Goal: Communication & Community: Participate in discussion

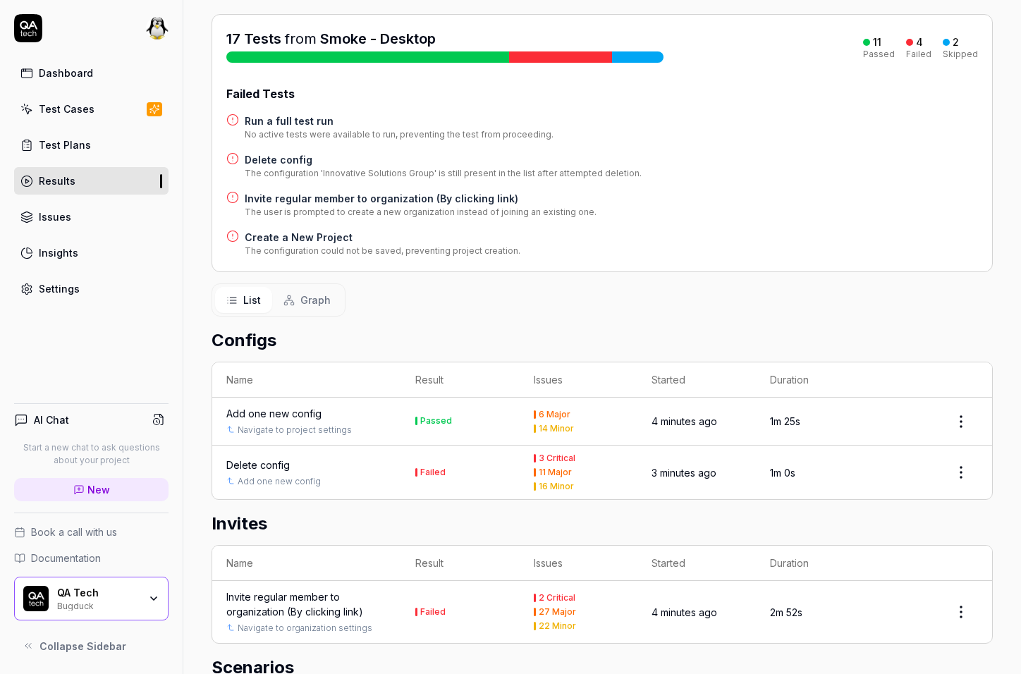
scroll to position [172, 0]
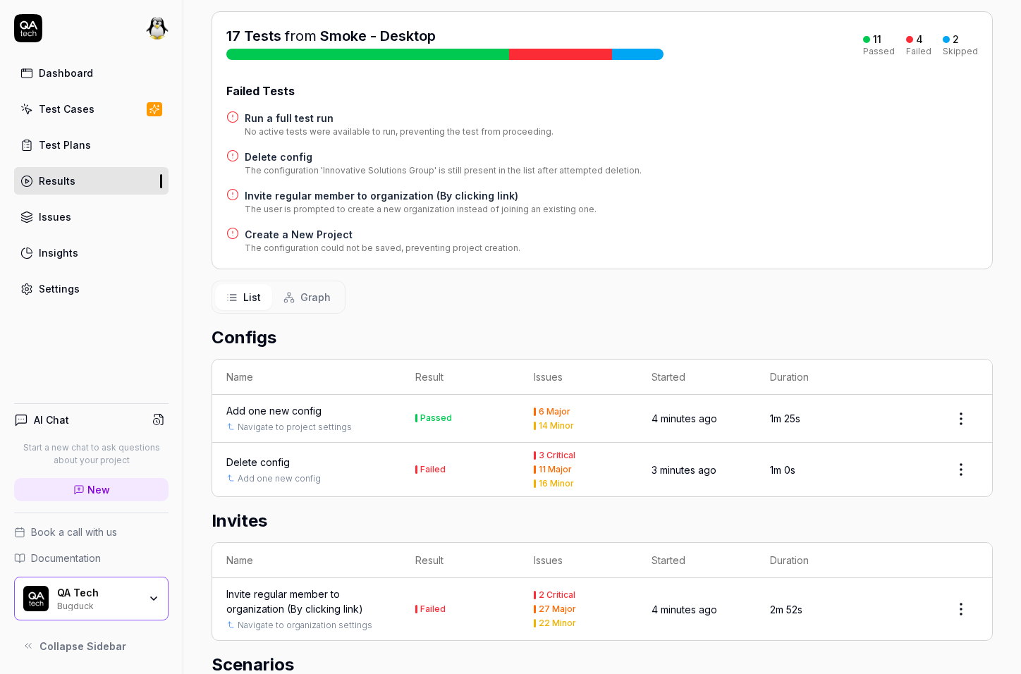
click at [326, 242] on h4 "Create a New Project" at bounding box center [383, 234] width 276 height 15
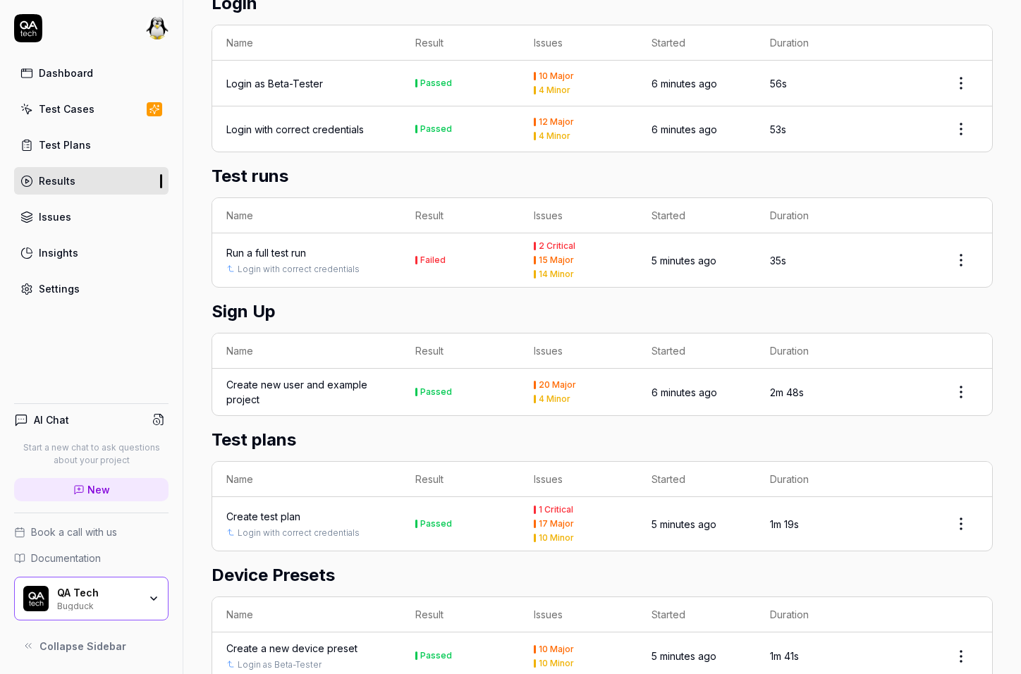
scroll to position [928, 0]
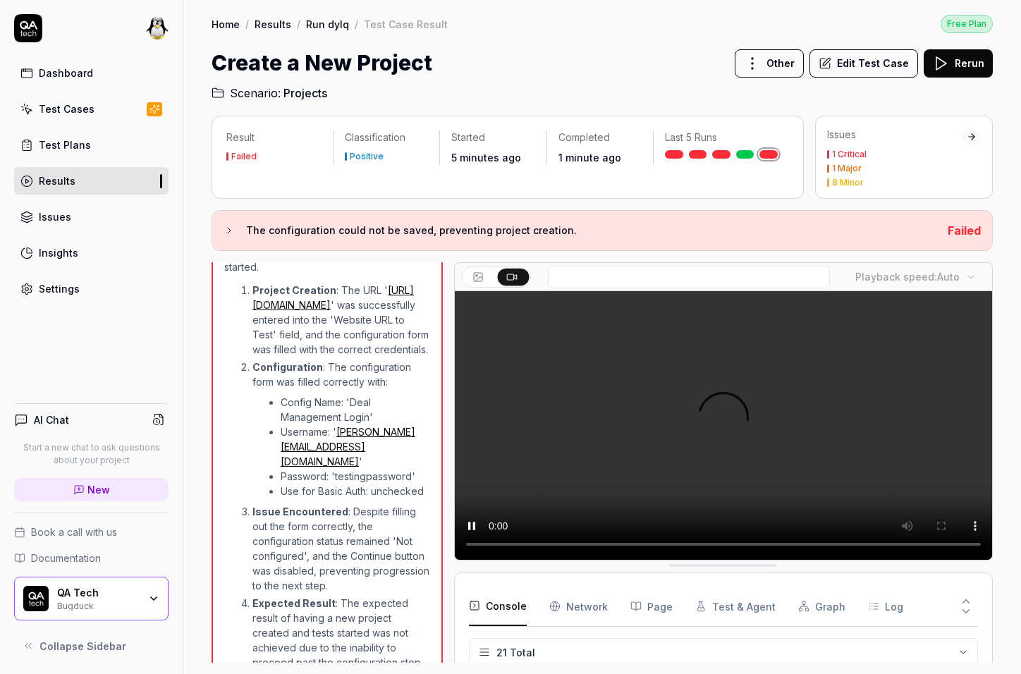
scroll to position [624, 0]
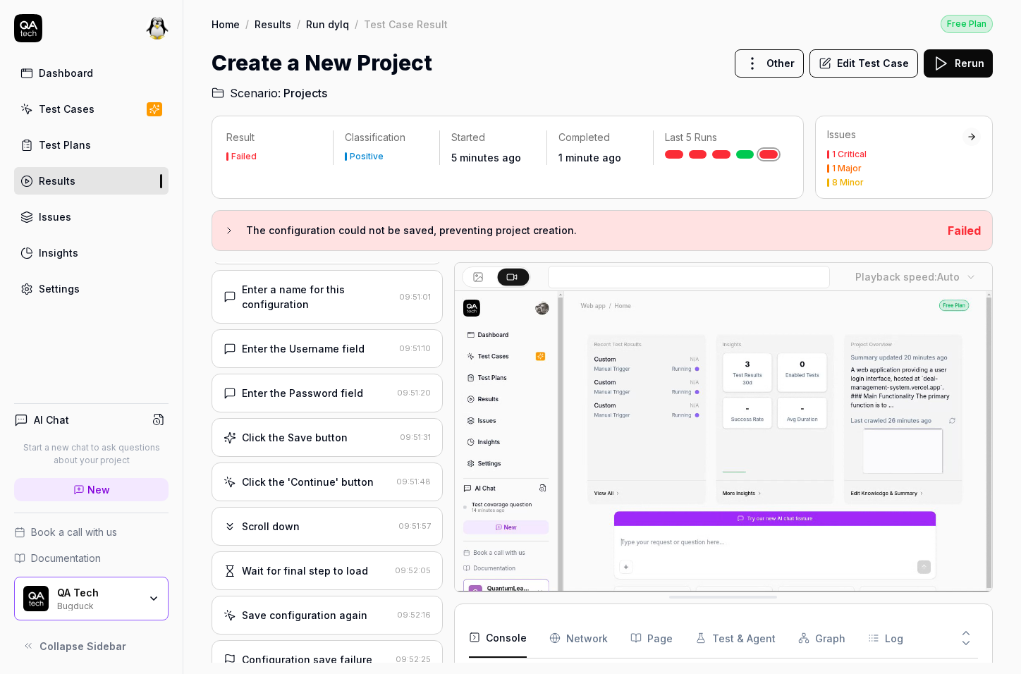
click at [346, 564] on div "Wait for final step to load" at bounding box center [305, 571] width 126 height 15
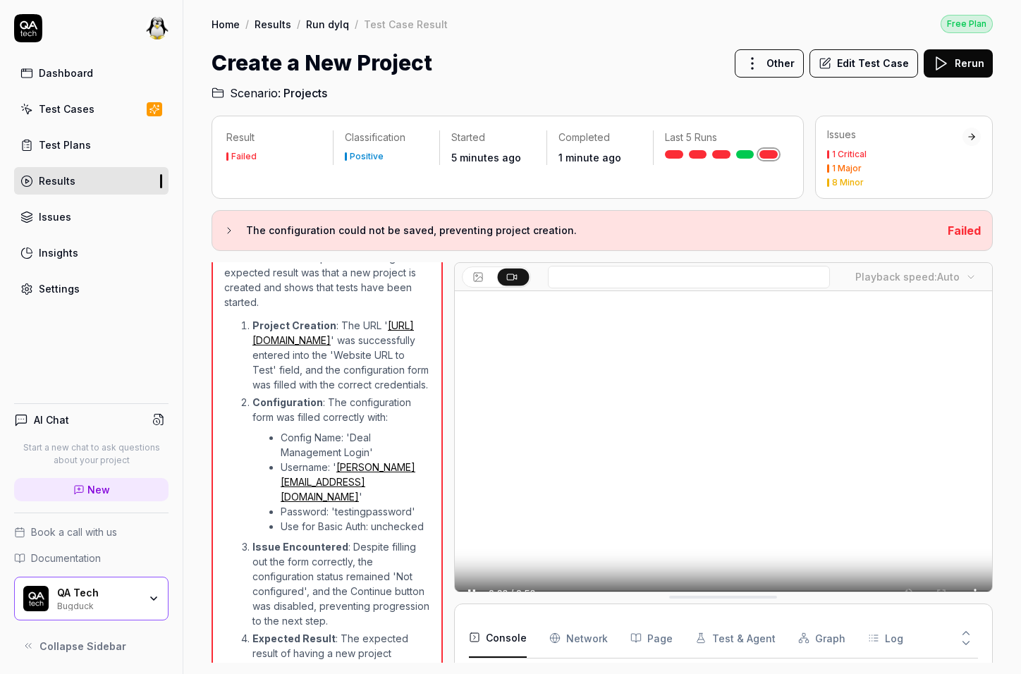
scroll to position [1304, 0]
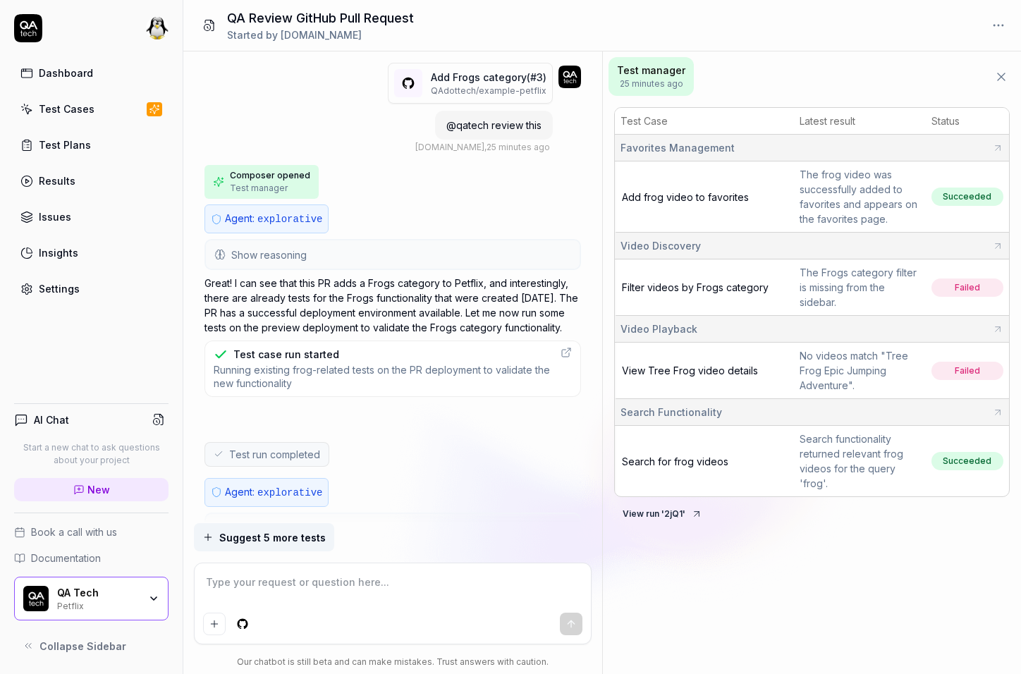
click at [485, 128] on span "@qatech review this" at bounding box center [494, 125] width 95 height 12
copy span "@qatech review this"
click at [245, 628] on html "Dashboard Test Cases Test Plans Results Issues Insights Settings AI Chat Start …" at bounding box center [510, 337] width 1021 height 674
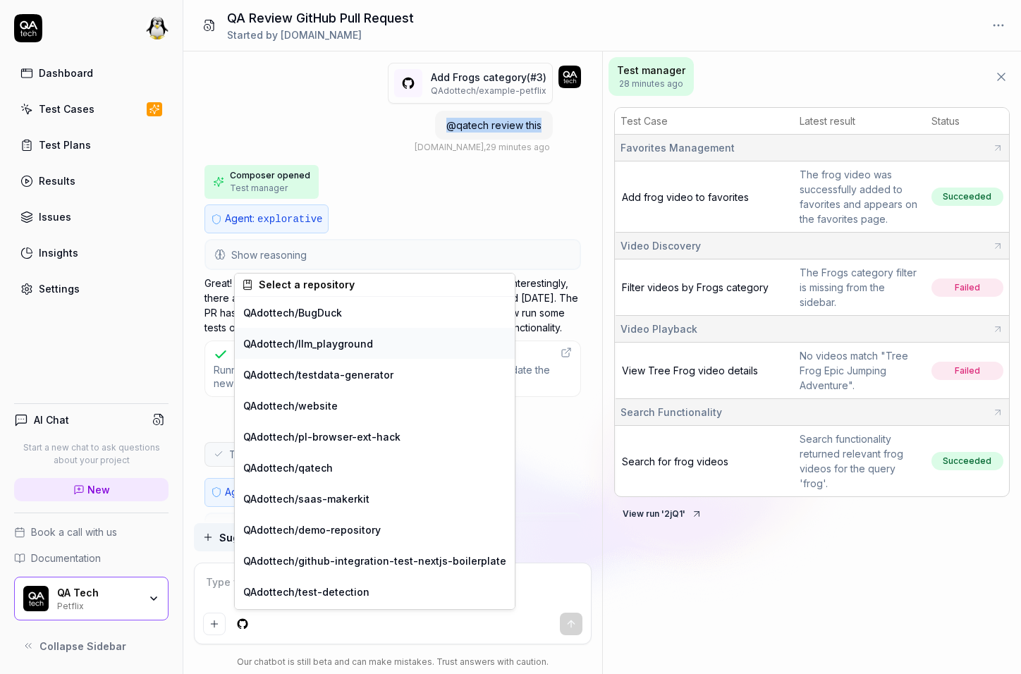
scroll to position [25, 0]
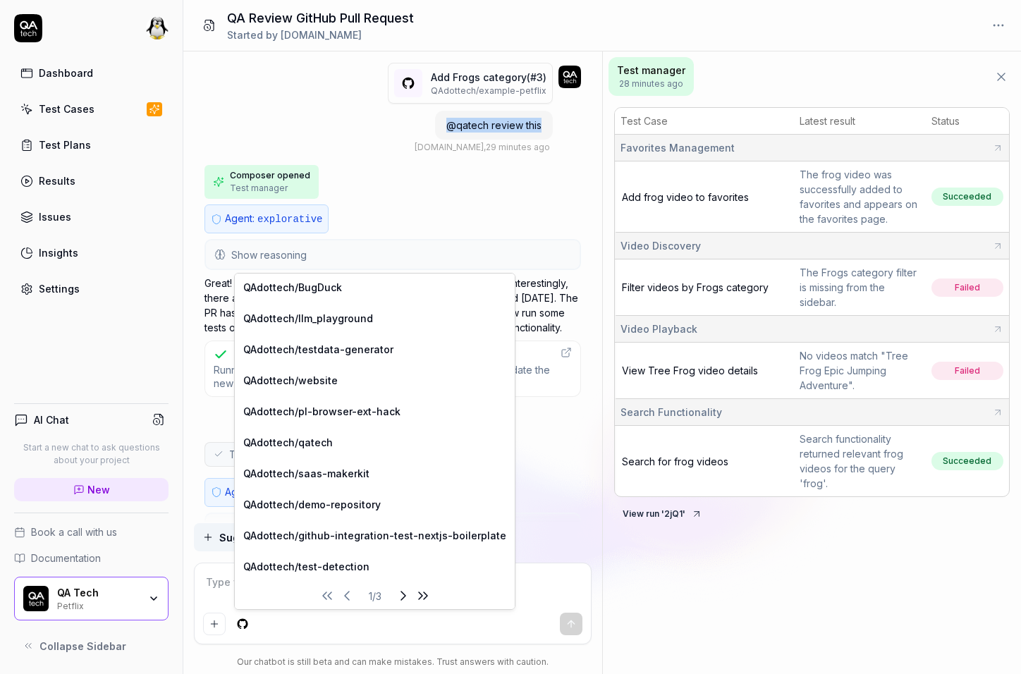
click at [395, 593] on icon "Next page" at bounding box center [403, 596] width 17 height 17
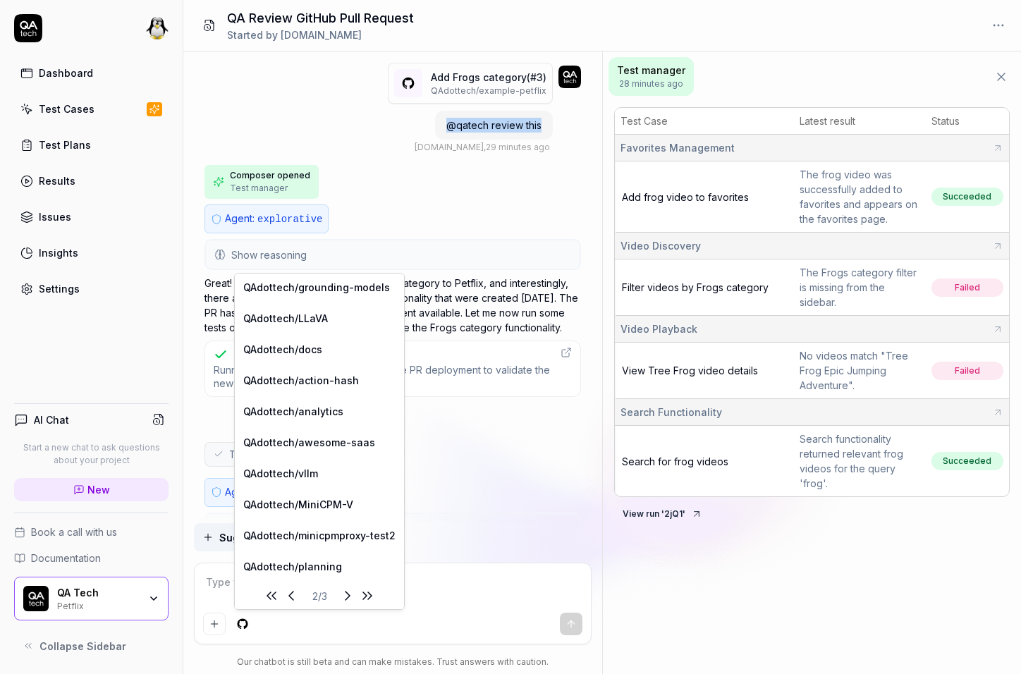
click at [359, 594] on icon "Last page" at bounding box center [367, 596] width 17 height 17
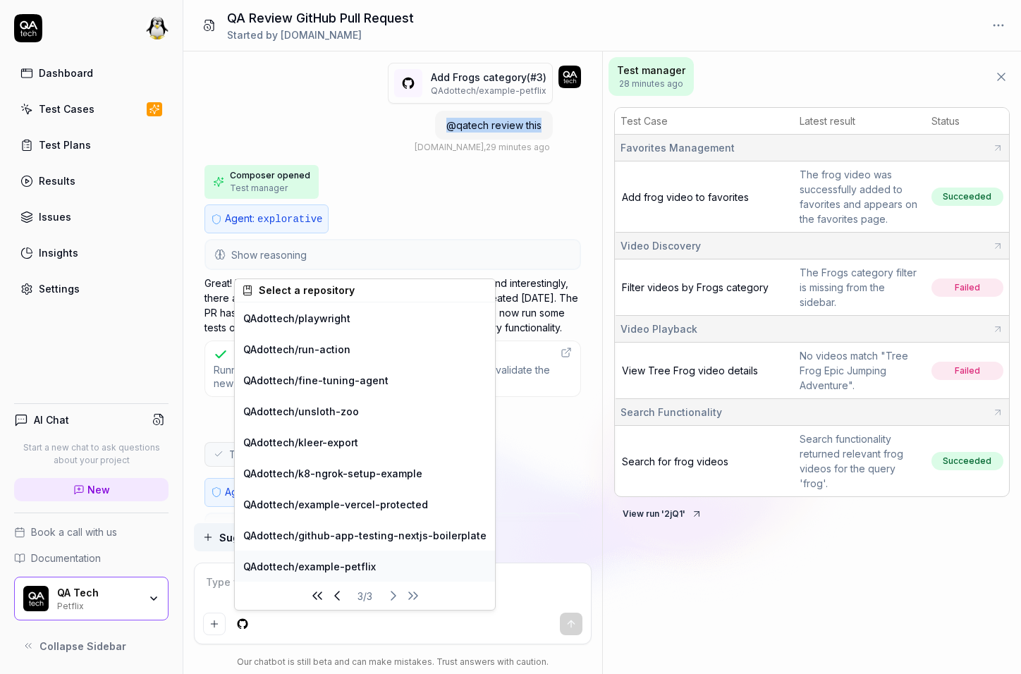
click at [363, 566] on div "QAdottech / example-petflix" at bounding box center [365, 566] width 260 height 31
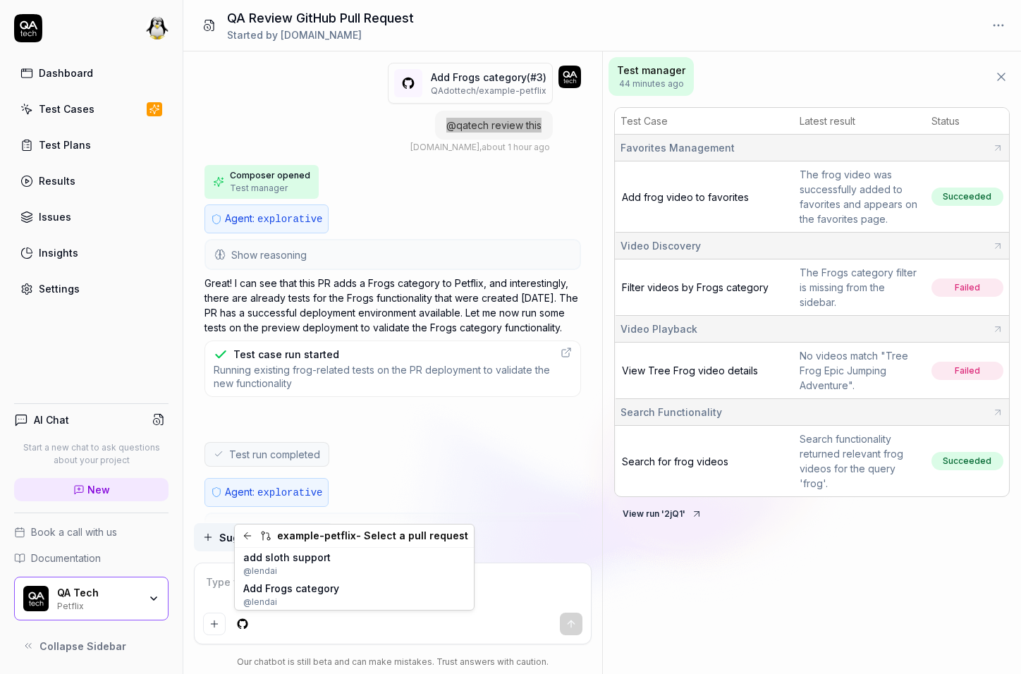
type textarea "*"
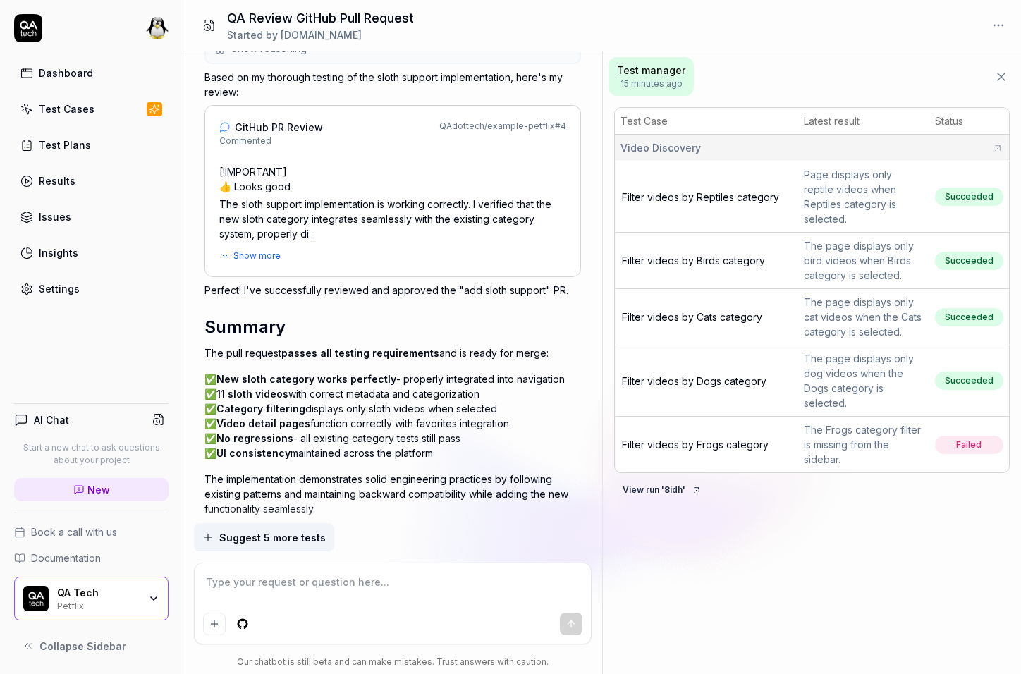
scroll to position [1922, 0]
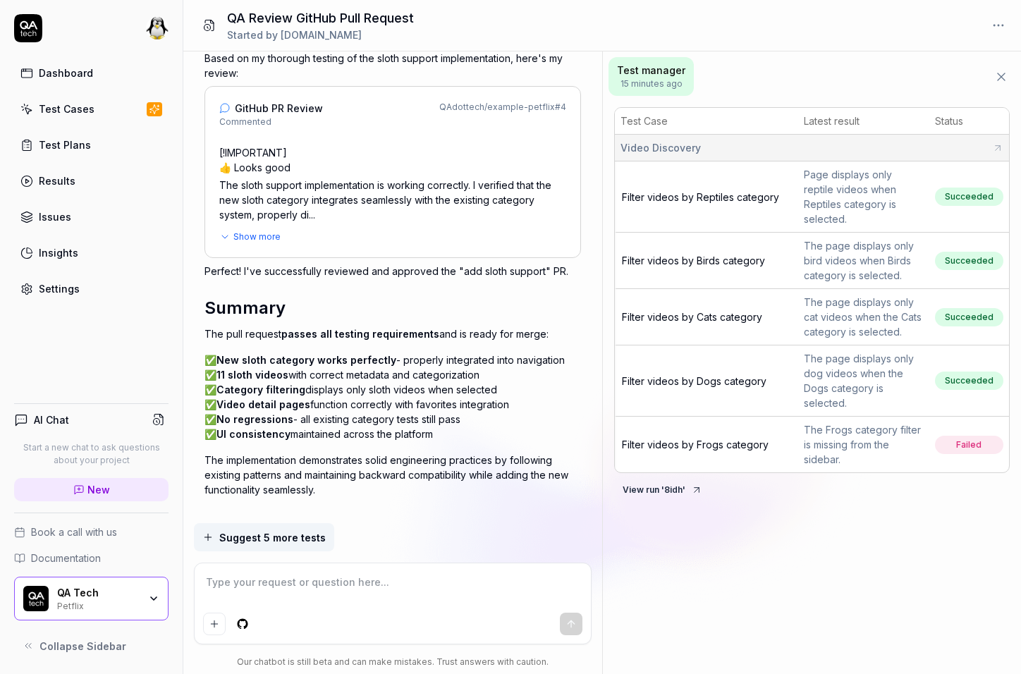
click at [341, 460] on p "The implementation demonstrates solid engineering practices by following existi…" at bounding box center [393, 475] width 377 height 44
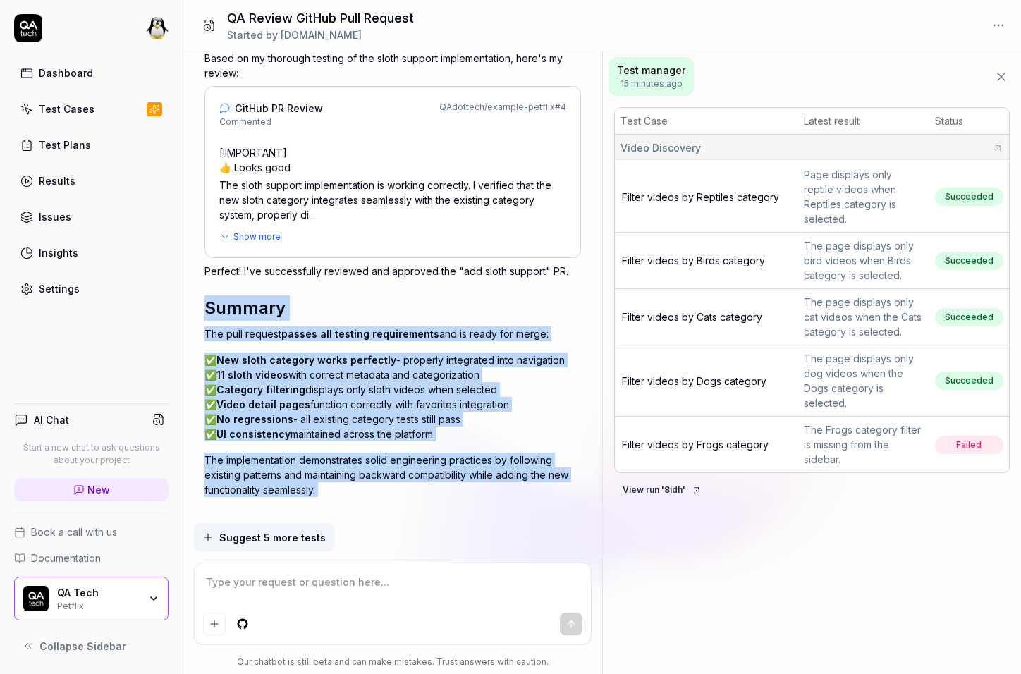
drag, startPoint x: 341, startPoint y: 460, endPoint x: 360, endPoint y: 284, distance: 176.7
click at [360, 284] on div "Perfect! I've successfully reviewed and approved the "add sloth support" PR. Su…" at bounding box center [393, 380] width 377 height 233
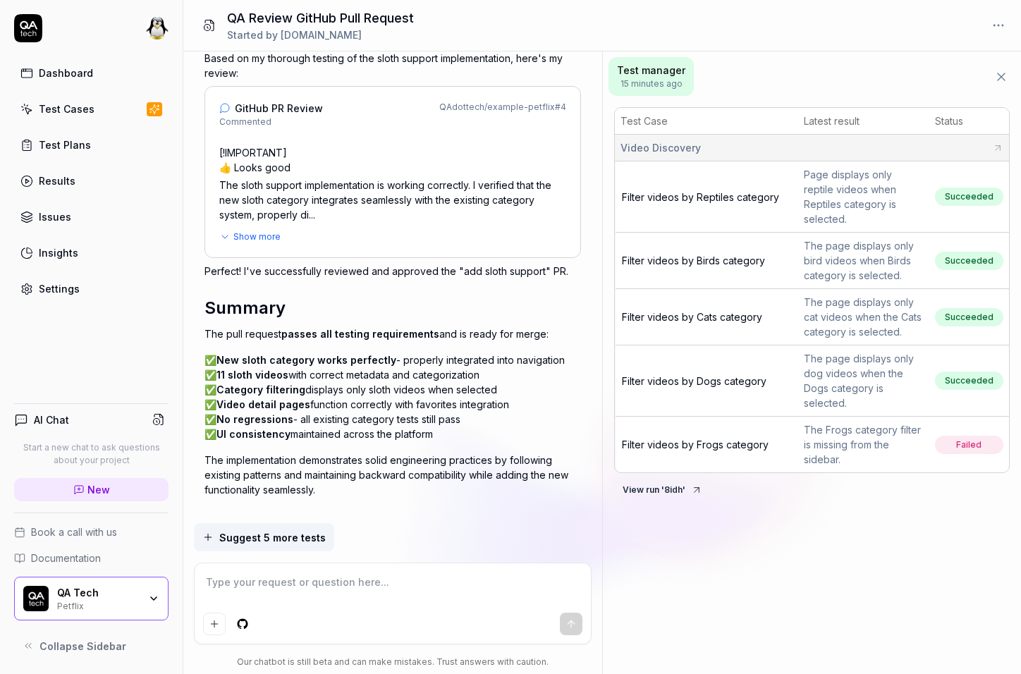
click at [370, 264] on p "Perfect! I've successfully reviewed and approved the "add sloth support" PR." at bounding box center [393, 271] width 377 height 15
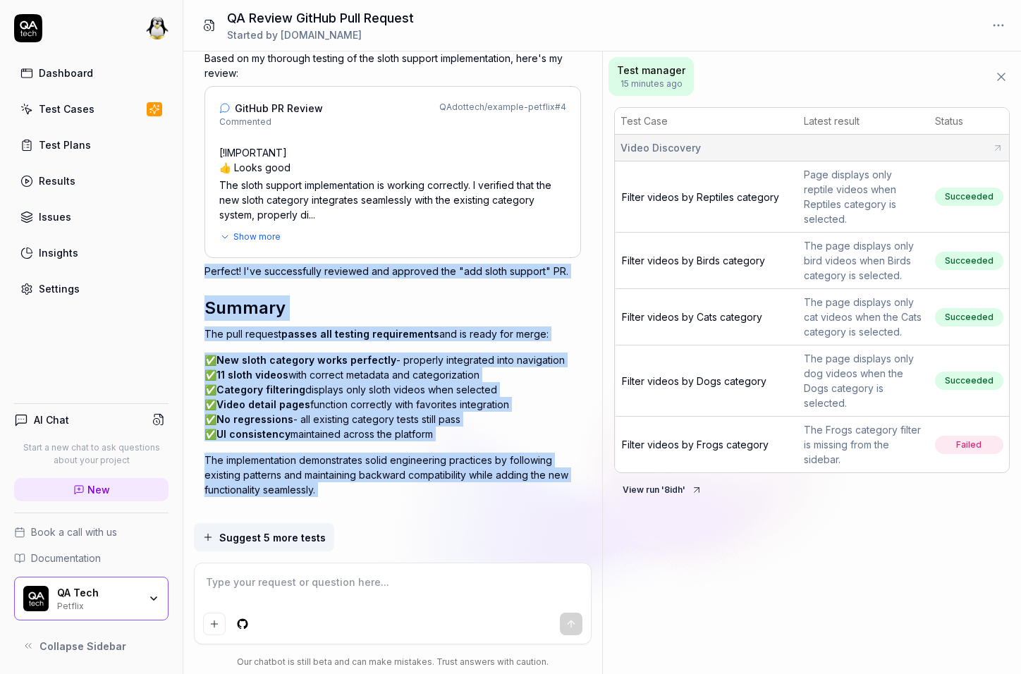
drag, startPoint x: 370, startPoint y: 255, endPoint x: 348, endPoint y: 449, distance: 195.9
click at [348, 449] on div "Perfect! I've successfully reviewed and approved the "add sloth support" PR. Su…" at bounding box center [393, 380] width 377 height 233
click at [348, 453] on p "The implementation demonstrates solid engineering practices by following existi…" at bounding box center [393, 475] width 377 height 44
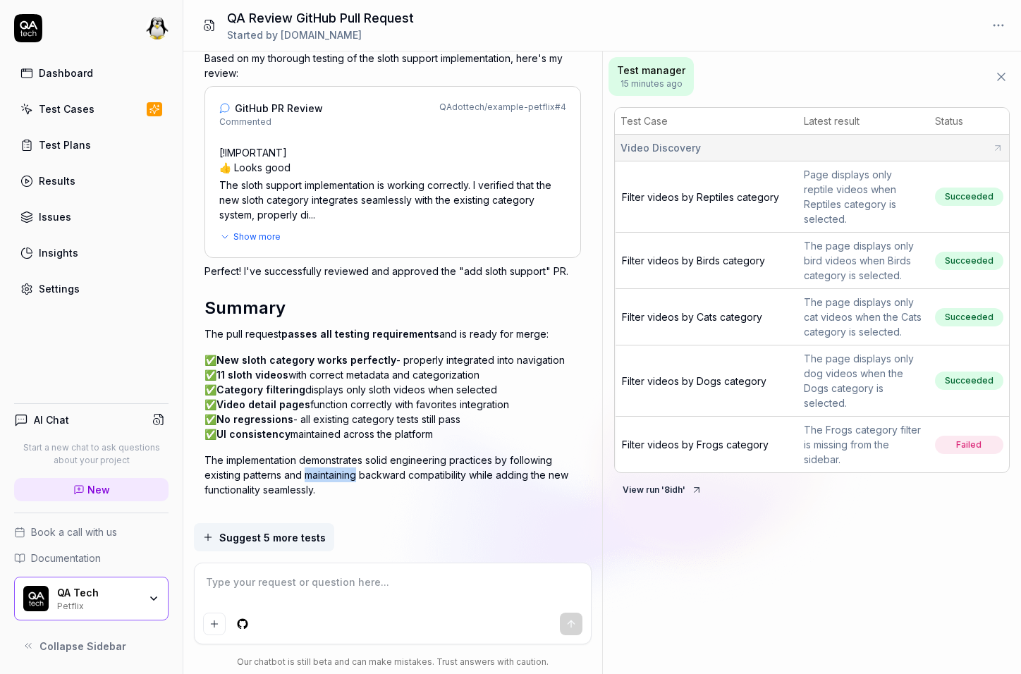
click at [348, 453] on p "The implementation demonstrates solid engineering practices by following existi…" at bounding box center [393, 475] width 377 height 44
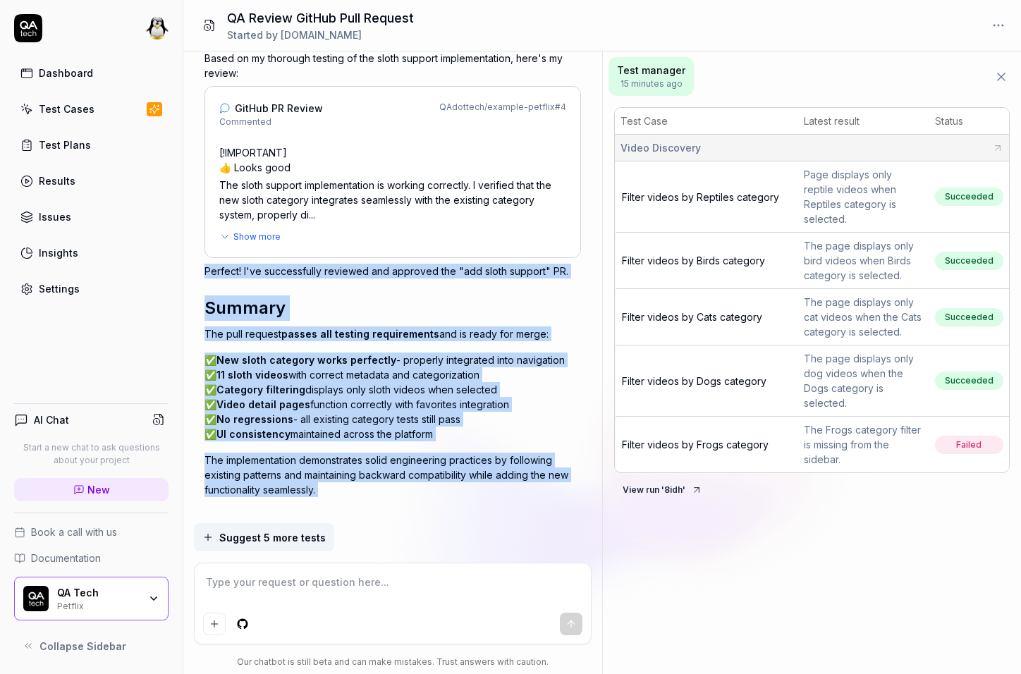
drag, startPoint x: 348, startPoint y: 449, endPoint x: 387, endPoint y: 245, distance: 208.4
click at [387, 264] on div "Perfect! I've successfully reviewed and approved the "add sloth support" PR. Su…" at bounding box center [393, 380] width 377 height 233
click at [385, 354] on span "New sloth category works perfectly" at bounding box center [307, 360] width 180 height 12
click at [360, 264] on p "Perfect! I've successfully reviewed and approved the "add sloth support" PR." at bounding box center [393, 271] width 377 height 15
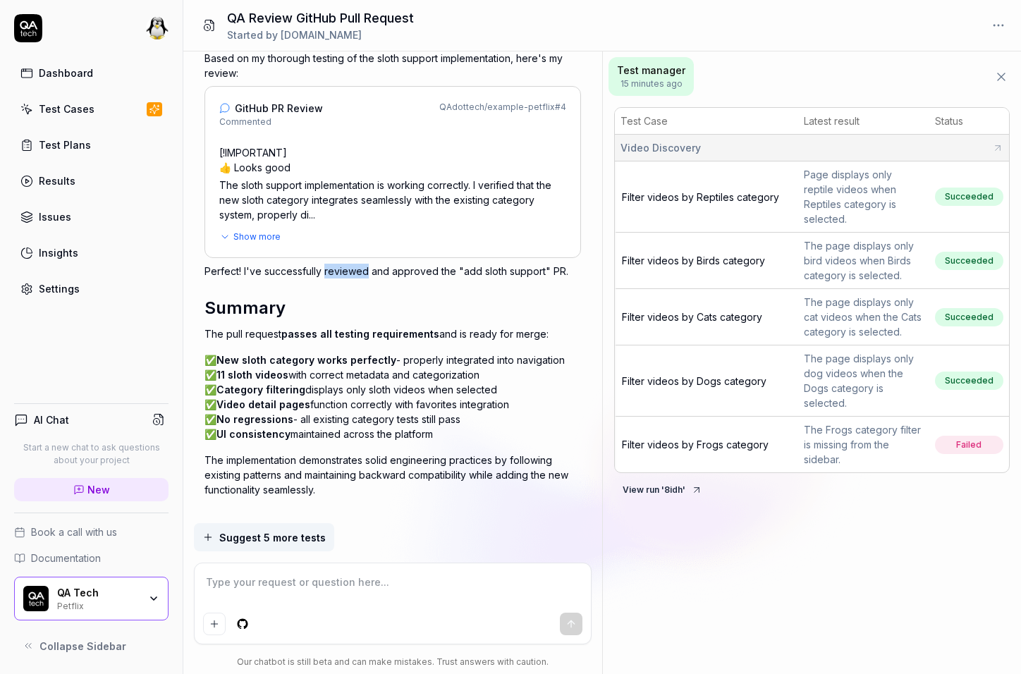
click at [360, 264] on p "Perfect! I've successfully reviewed and approved the "add sloth support" PR." at bounding box center [393, 271] width 377 height 15
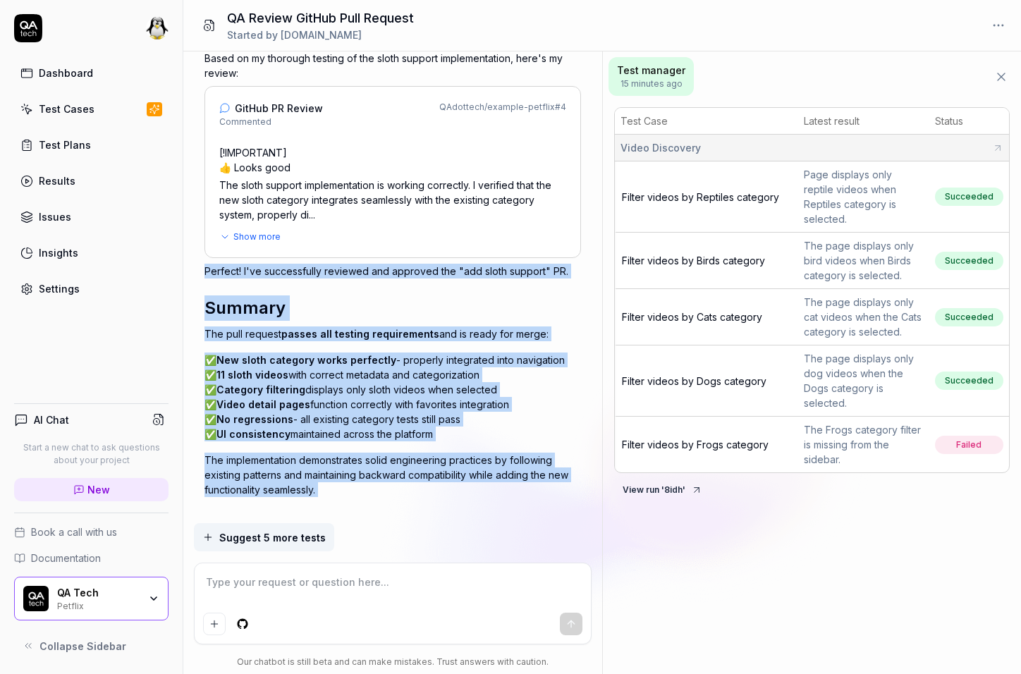
drag, startPoint x: 360, startPoint y: 248, endPoint x: 363, endPoint y: 461, distance: 213.1
click at [363, 461] on div "Perfect! I've successfully reviewed and approved the "add sloth support" PR. Su…" at bounding box center [393, 380] width 377 height 233
click at [363, 461] on p "The implementation demonstrates solid engineering practices by following existi…" at bounding box center [393, 475] width 377 height 44
drag, startPoint x: 363, startPoint y: 461, endPoint x: 386, endPoint y: 247, distance: 215.7
click at [386, 264] on div "Perfect! I've successfully reviewed and approved the "add sloth support" PR. Su…" at bounding box center [393, 380] width 377 height 233
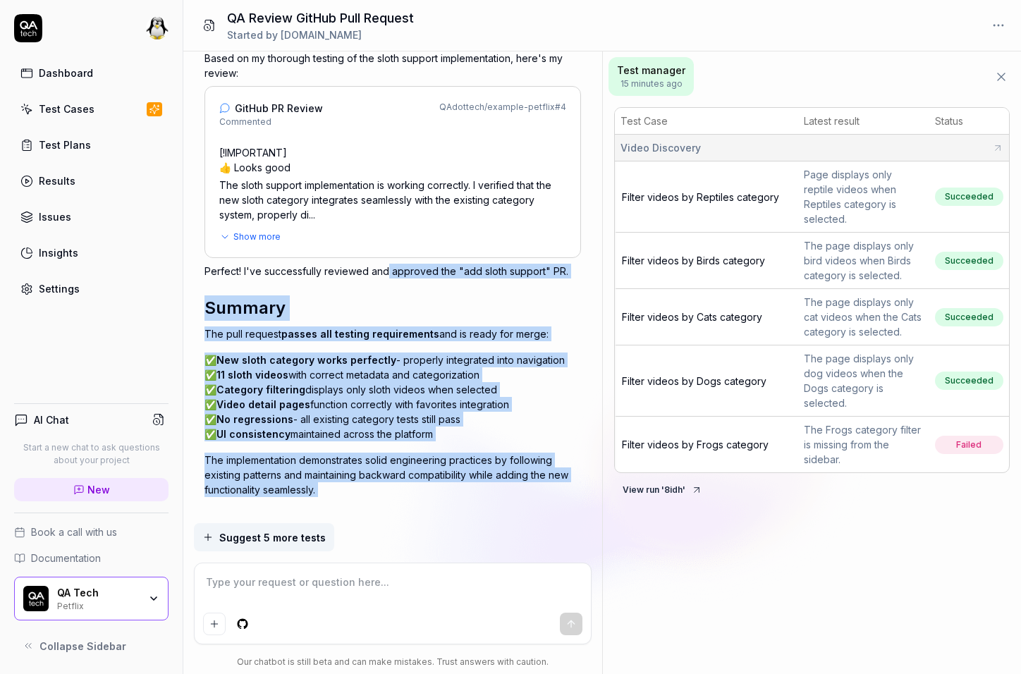
click at [386, 264] on p "Perfect! I've successfully reviewed and approved the "add sloth support" PR." at bounding box center [393, 271] width 377 height 15
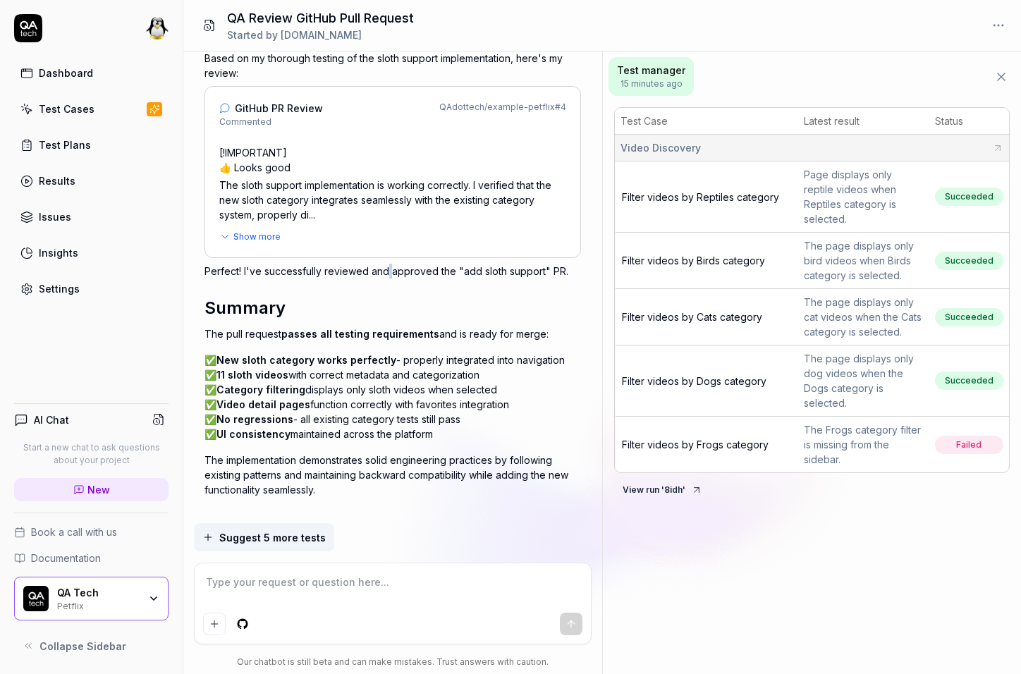
click at [386, 264] on p "Perfect! I've successfully reviewed and approved the "add sloth support" PR." at bounding box center [393, 271] width 377 height 15
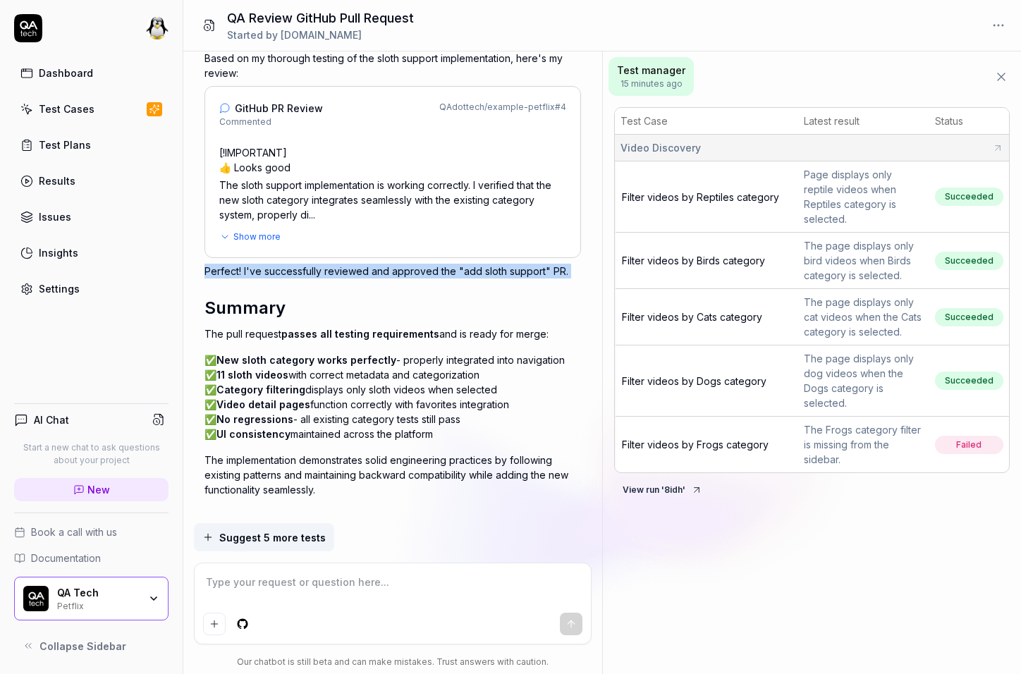
drag, startPoint x: 386, startPoint y: 247, endPoint x: 379, endPoint y: 250, distance: 7.6
click at [380, 264] on p "Perfect! I've successfully reviewed and approved the "add sloth support" PR." at bounding box center [393, 271] width 377 height 15
click at [379, 264] on p "Perfect! I've successfully reviewed and approved the "add sloth support" PR." at bounding box center [393, 271] width 377 height 15
drag, startPoint x: 379, startPoint y: 250, endPoint x: 246, endPoint y: 246, distance: 132.7
click at [246, 264] on p "Perfect! I've successfully reviewed and approved the "add sloth support" PR." at bounding box center [393, 271] width 377 height 15
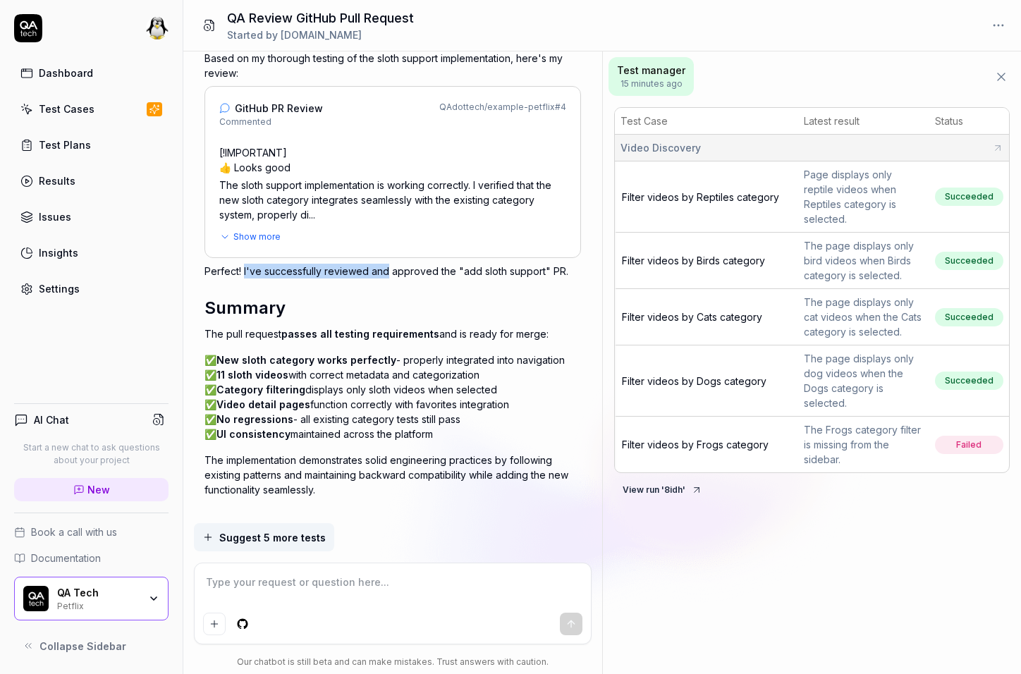
click at [246, 264] on p "Perfect! I've successfully reviewed and approved the "add sloth support" PR." at bounding box center [393, 271] width 377 height 15
drag, startPoint x: 246, startPoint y: 246, endPoint x: 542, endPoint y: 250, distance: 295.6
click at [542, 264] on p "Perfect! I've successfully reviewed and approved the "add sloth support" PR." at bounding box center [393, 271] width 377 height 15
drag, startPoint x: 542, startPoint y: 250, endPoint x: 244, endPoint y: 246, distance: 297.7
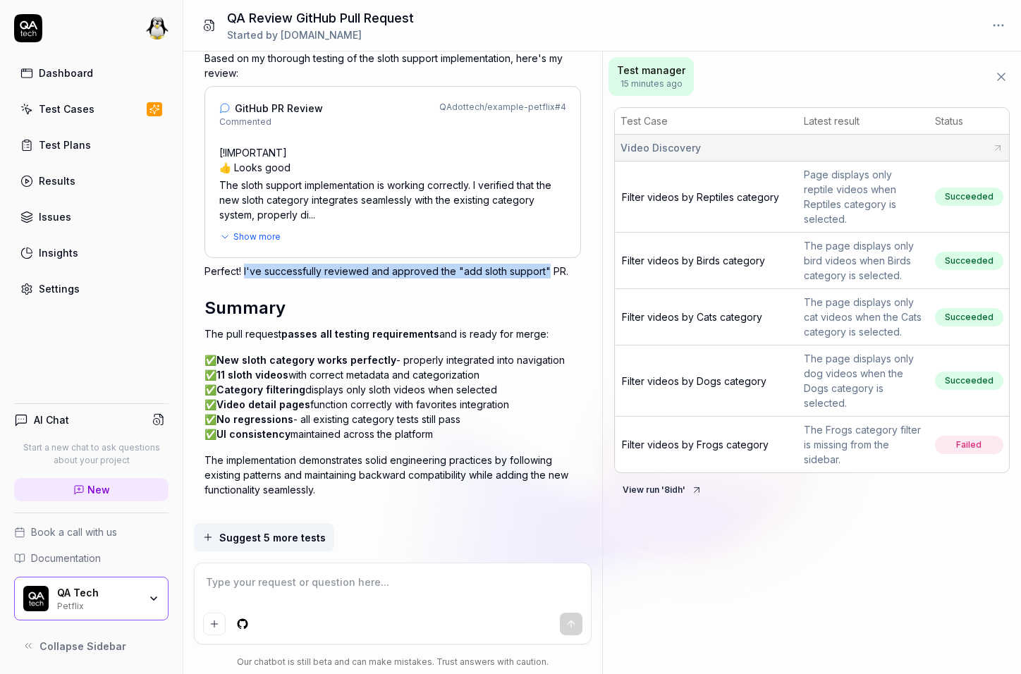
click at [244, 264] on p "Perfect! I've successfully reviewed and approved the "add sloth support" PR." at bounding box center [393, 271] width 377 height 15
type textarea "*"
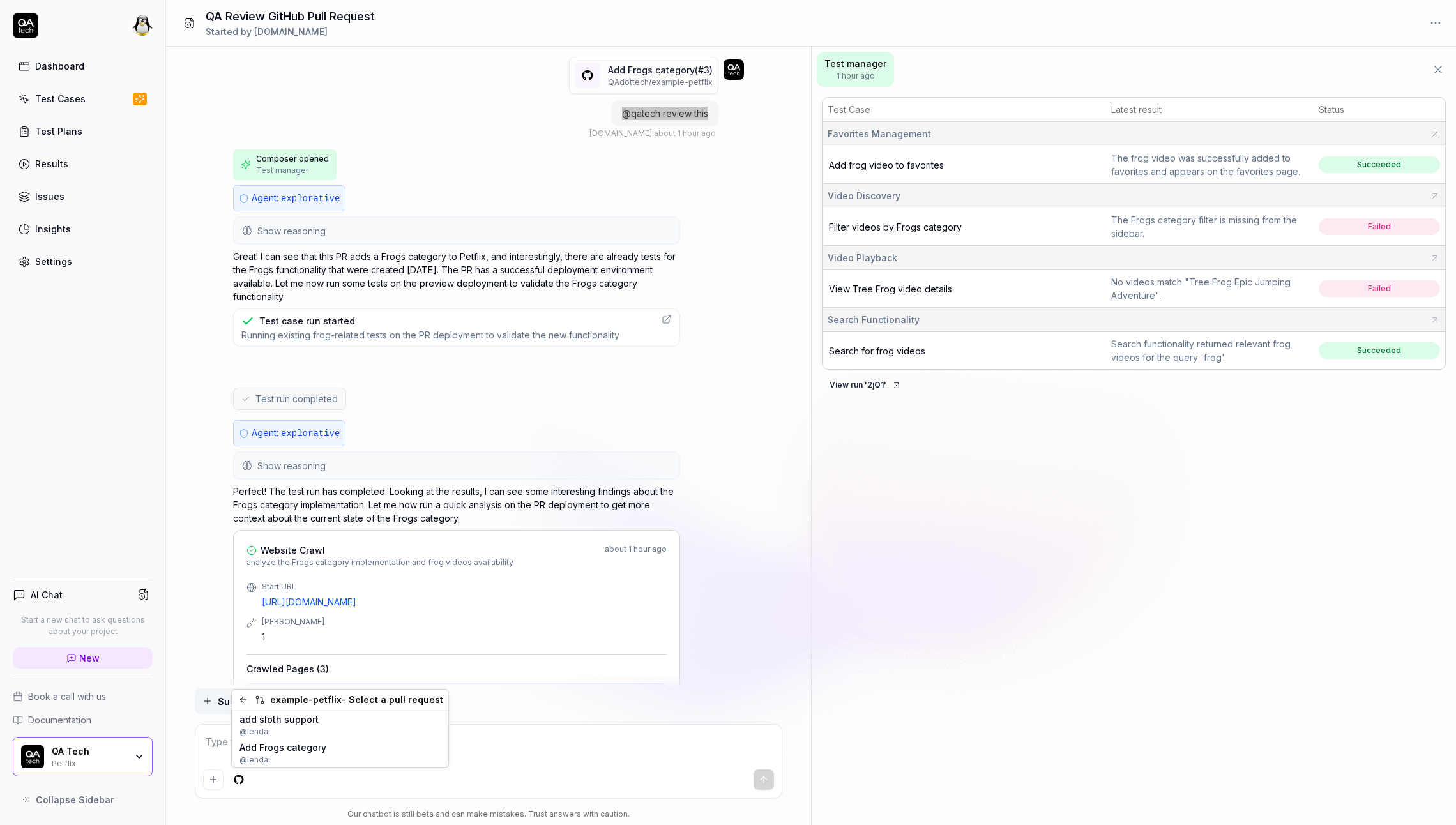
type textarea "*"
